Goal: Transaction & Acquisition: Purchase product/service

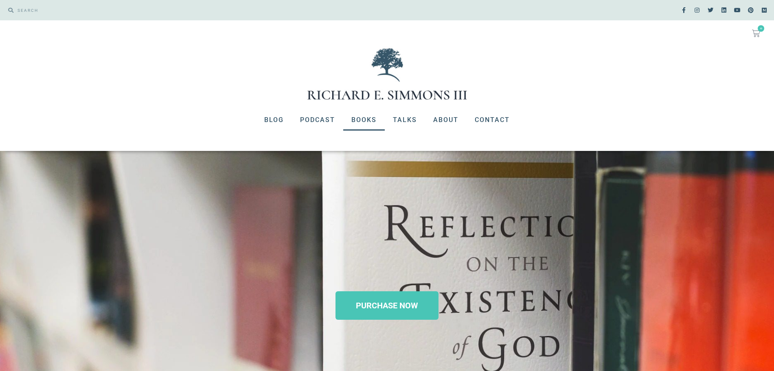
click at [372, 116] on link "Books" at bounding box center [364, 119] width 42 height 21
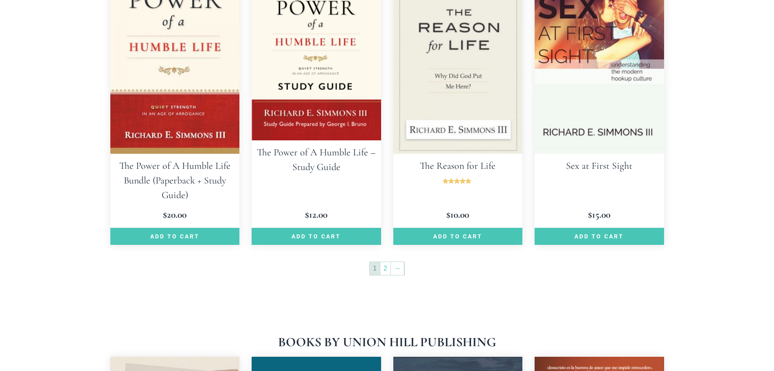
scroll to position [1187, 0]
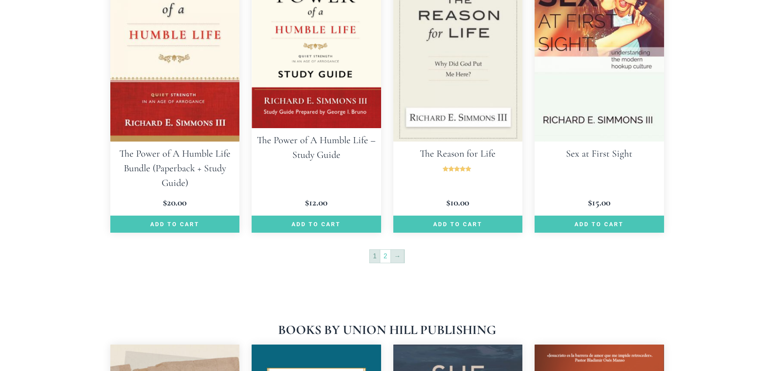
click at [400, 250] on link "→" at bounding box center [397, 256] width 13 height 13
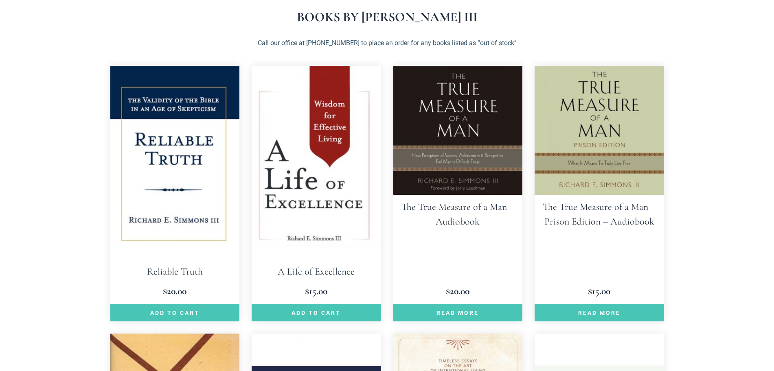
scroll to position [170, 0]
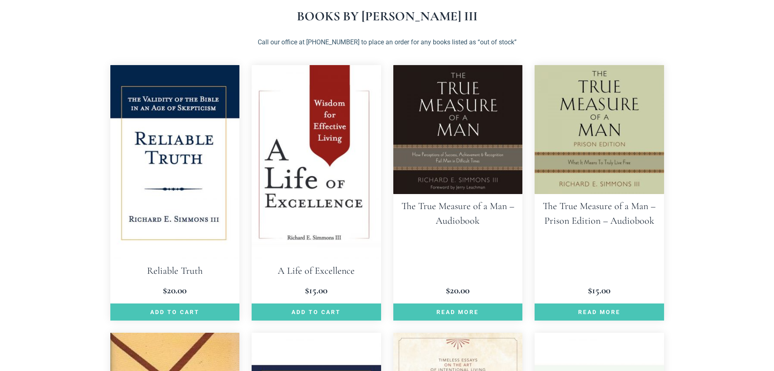
click at [192, 219] on img at bounding box center [174, 162] width 129 height 194
